Goal: Task Accomplishment & Management: Use online tool/utility

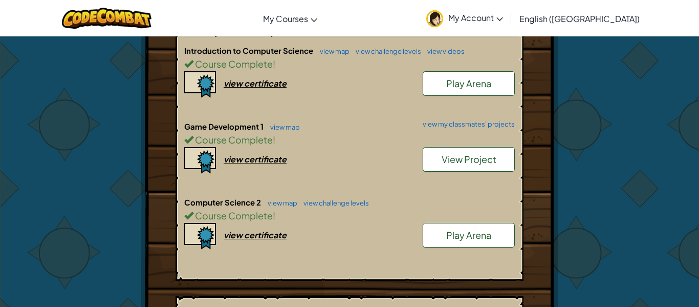
scroll to position [234, 0]
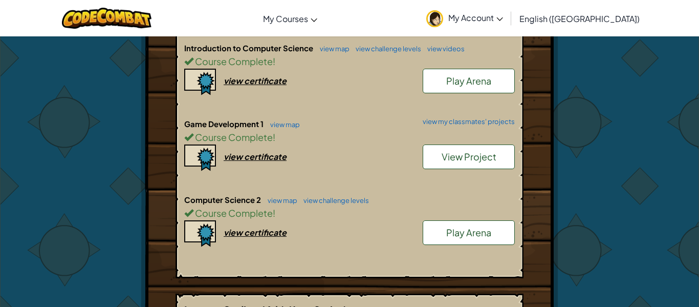
click at [454, 159] on span "View Project" at bounding box center [469, 157] width 55 height 12
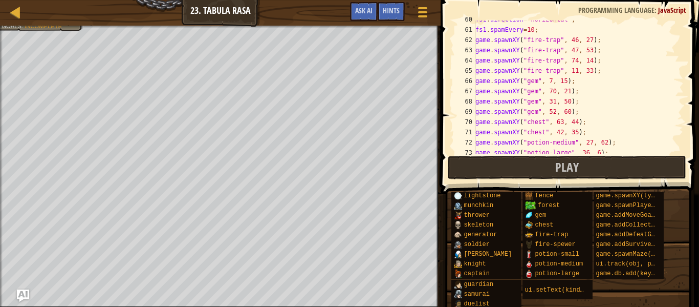
scroll to position [666, 0]
